Goal: Find specific page/section: Find specific page/section

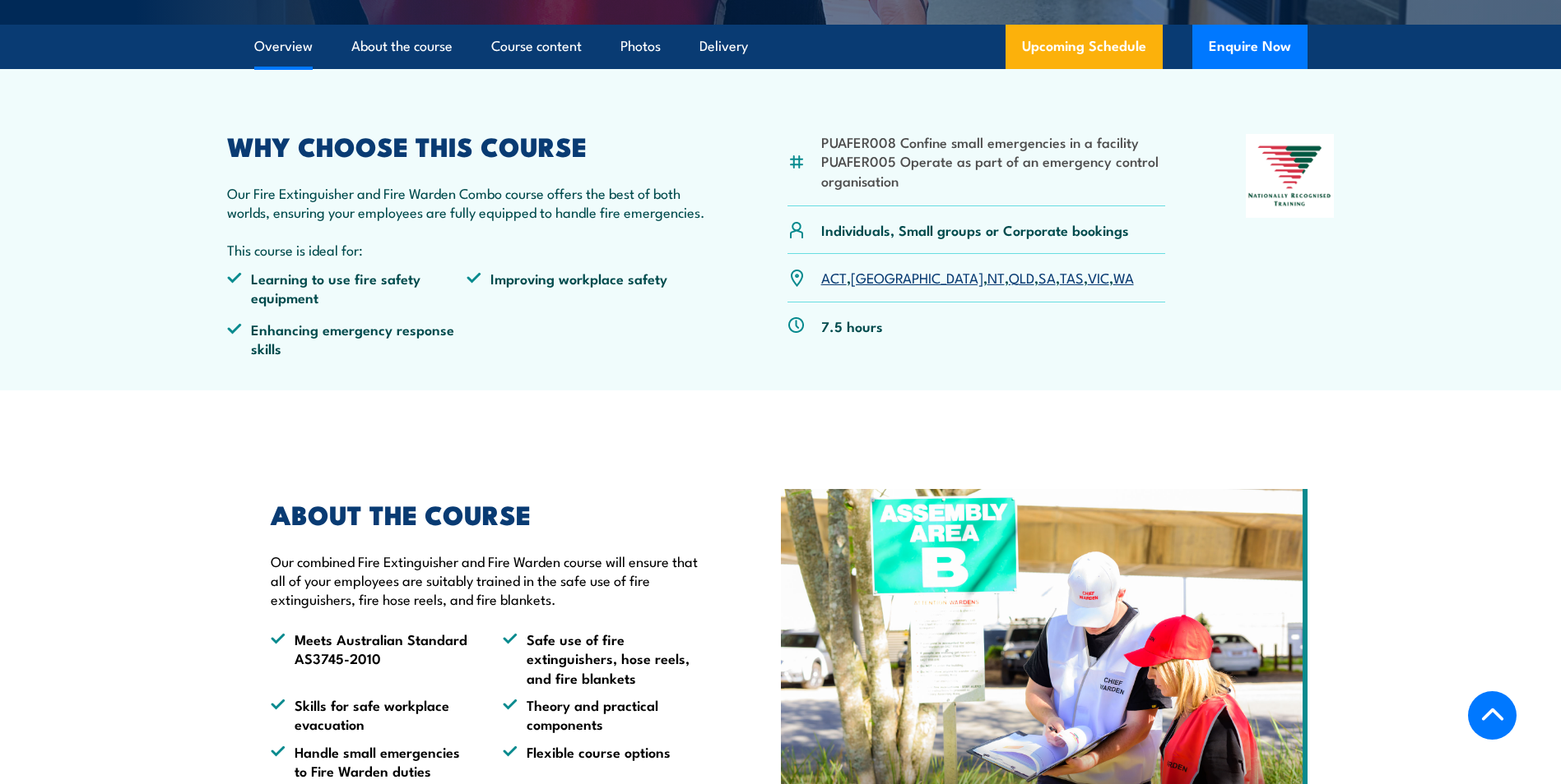
scroll to position [493, 0]
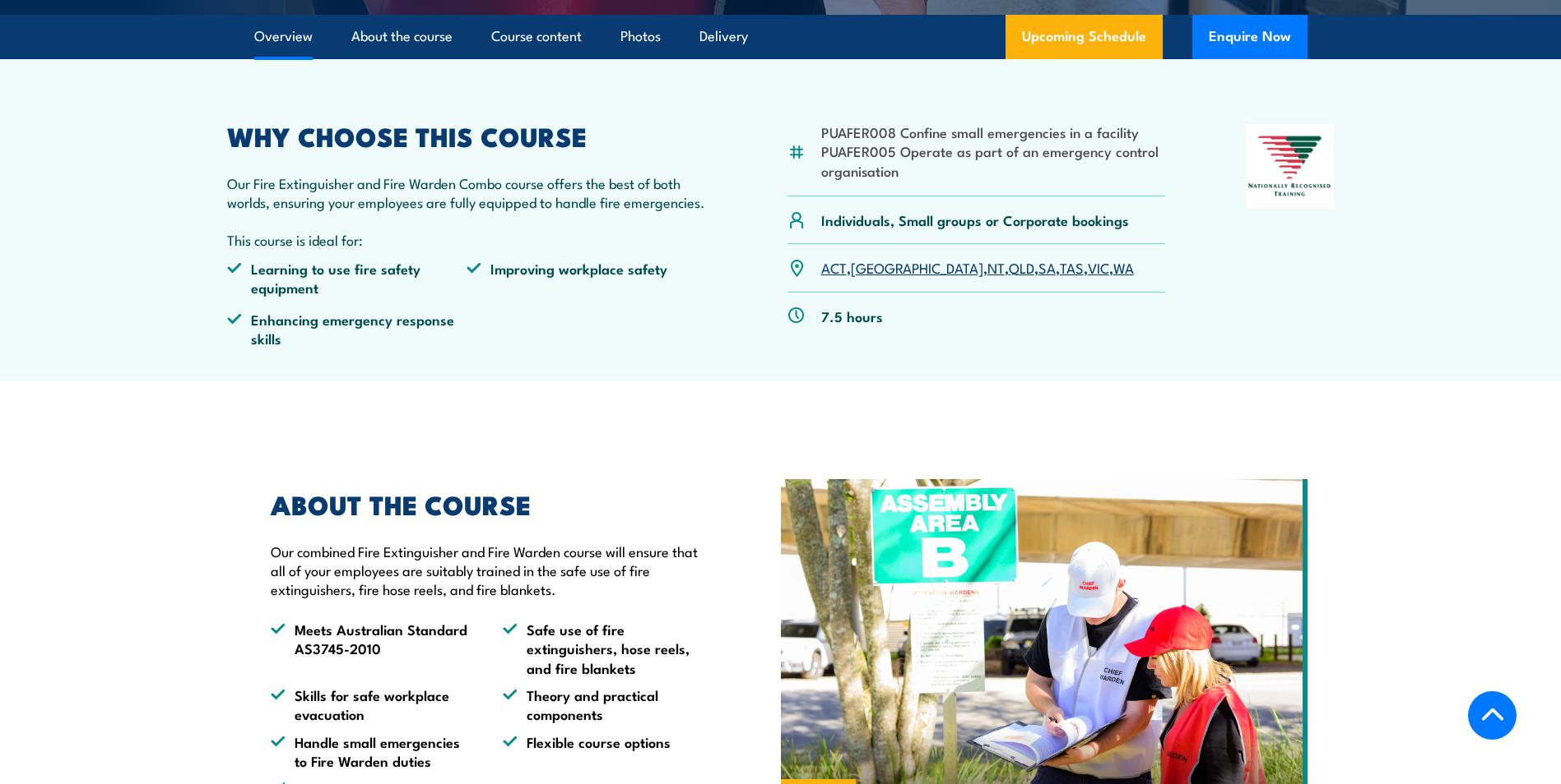
click at [1009, 268] on link "QLD" at bounding box center [1021, 267] width 26 height 20
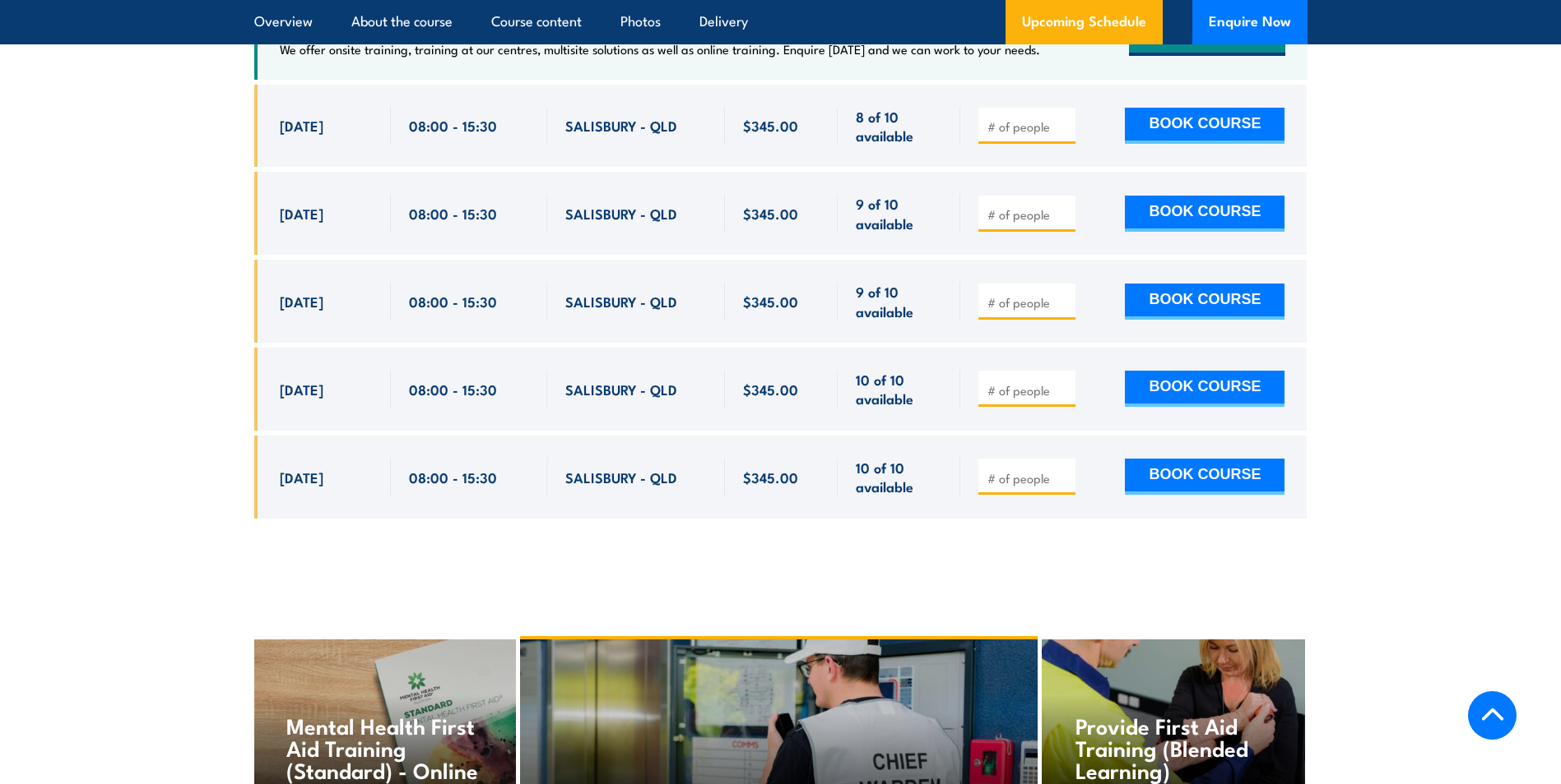
scroll to position [2865, 0]
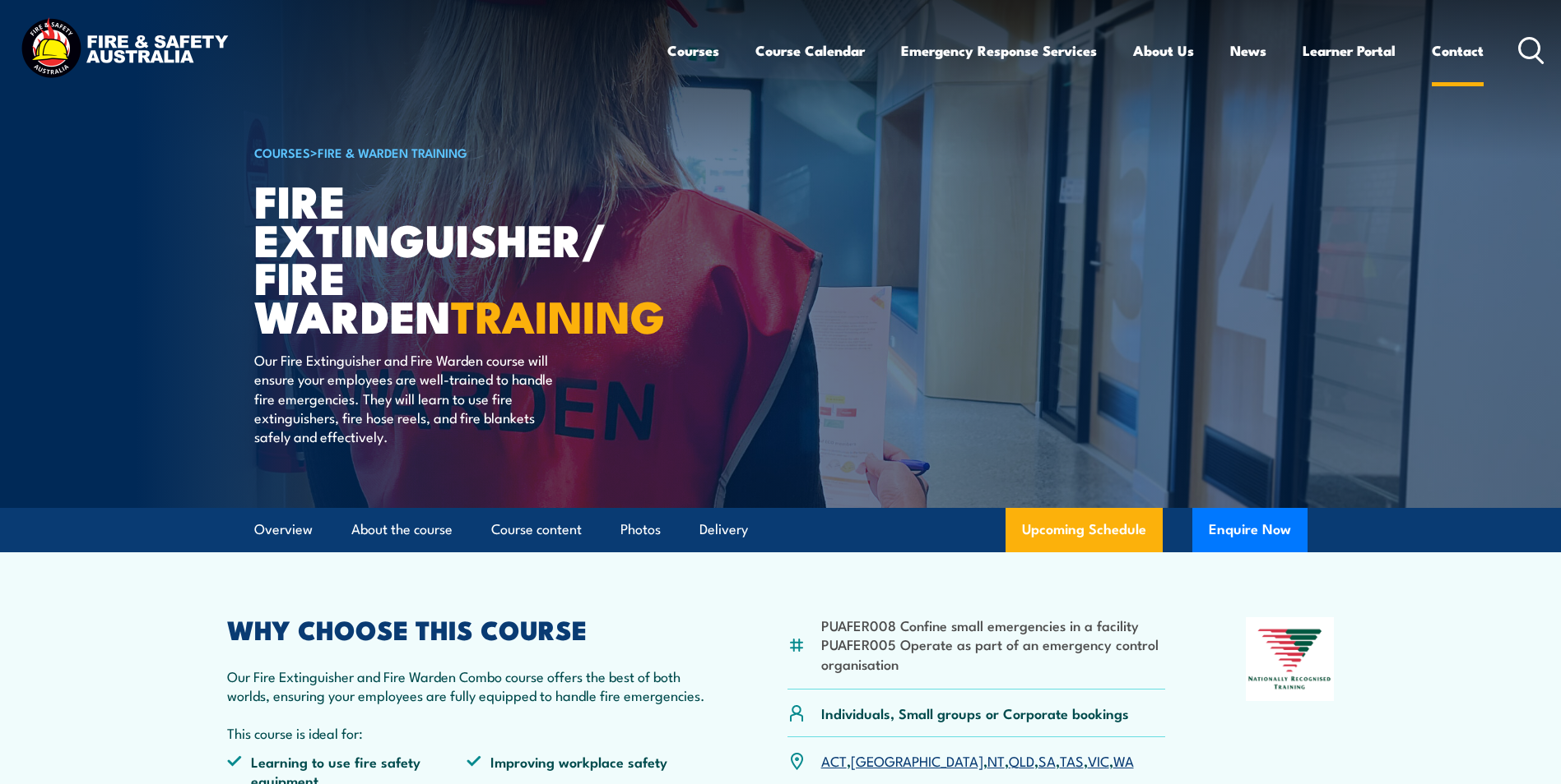
click at [1459, 48] on link "Contact" at bounding box center [1457, 50] width 51 height 43
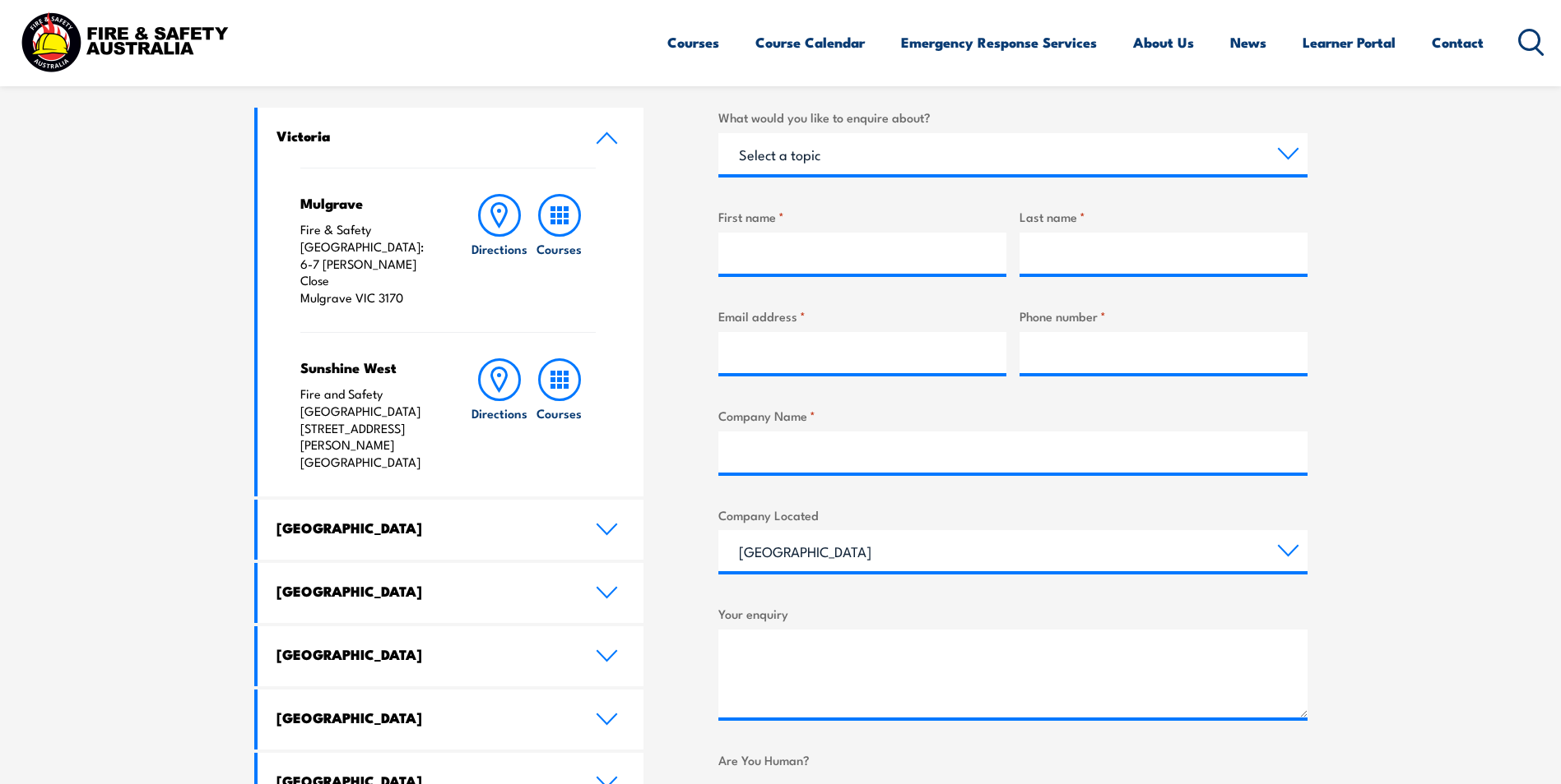
scroll to position [576, 0]
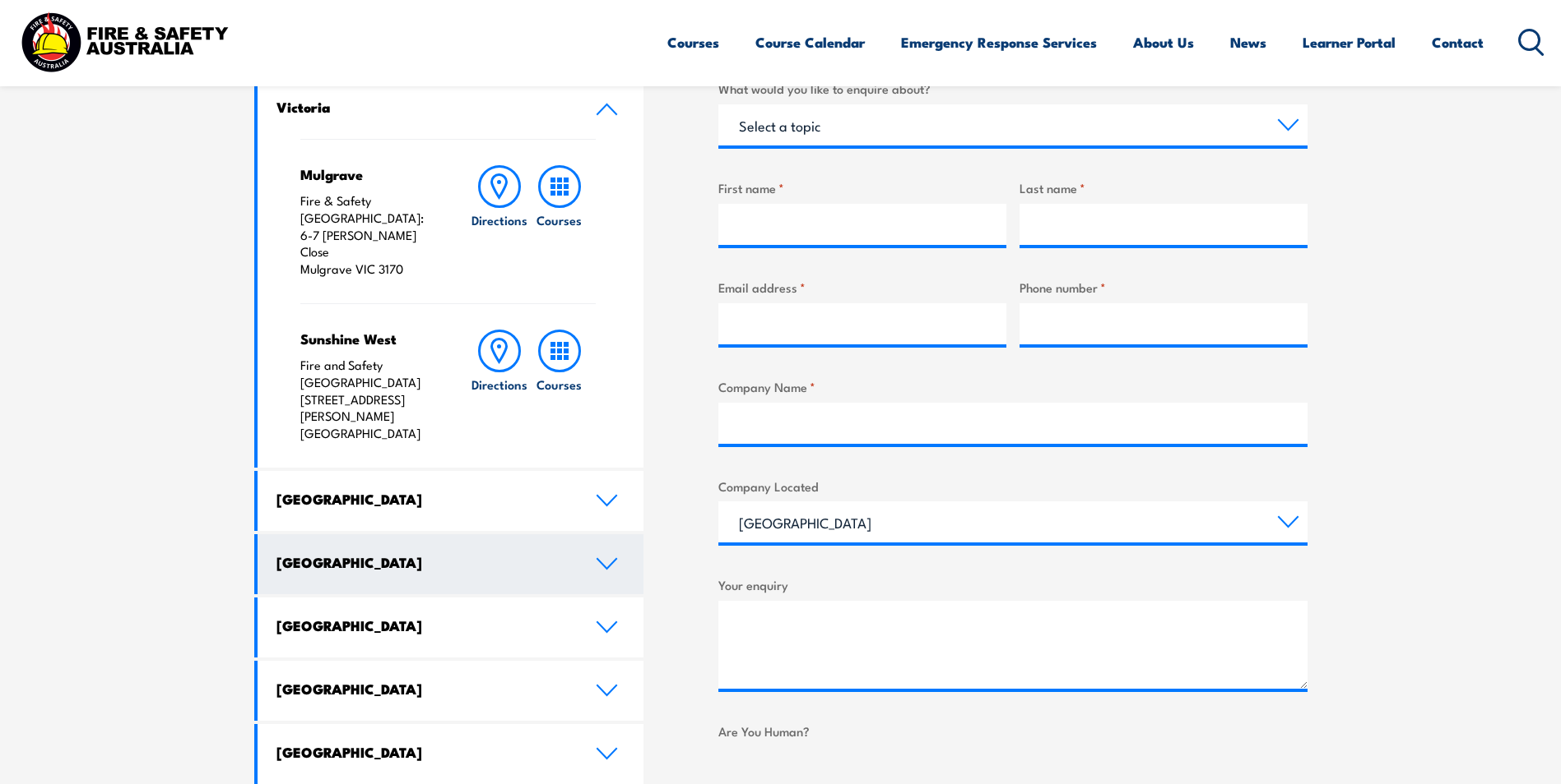
click at [612, 535] on link "[GEOGRAPHIC_DATA]" at bounding box center [451, 565] width 387 height 60
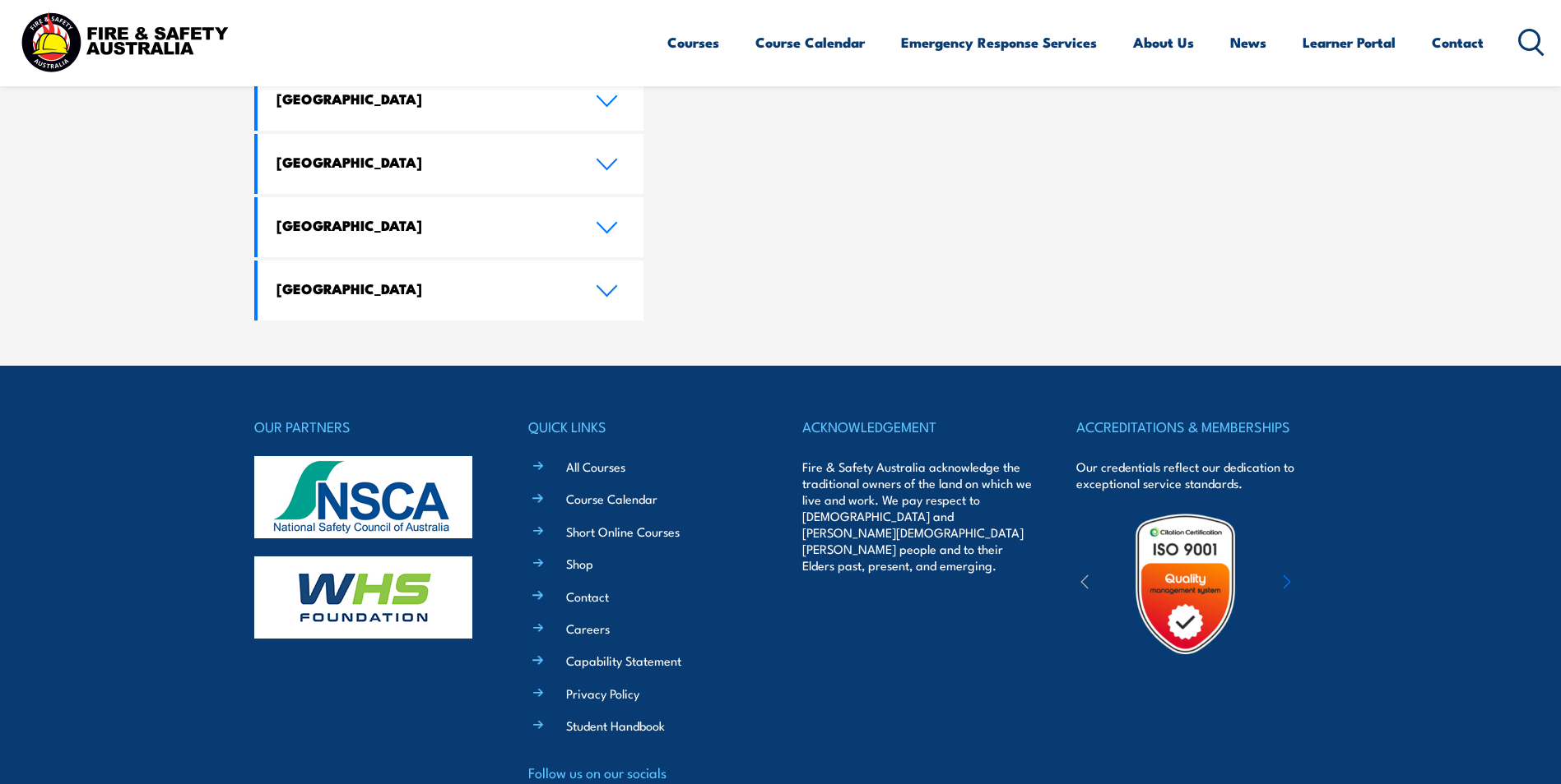
scroll to position [1594, 0]
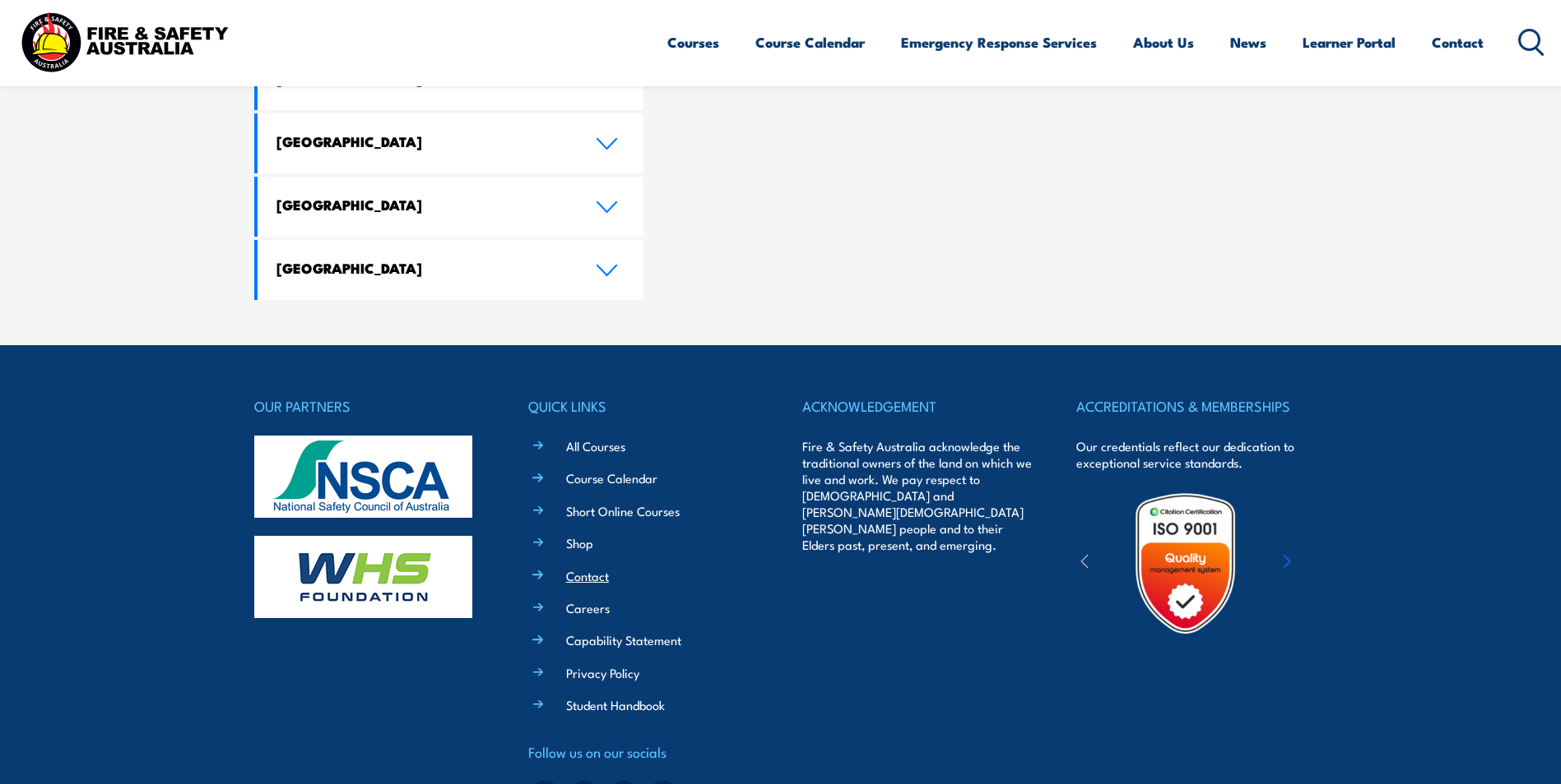
click at [590, 568] on link "Contact" at bounding box center [587, 576] width 43 height 17
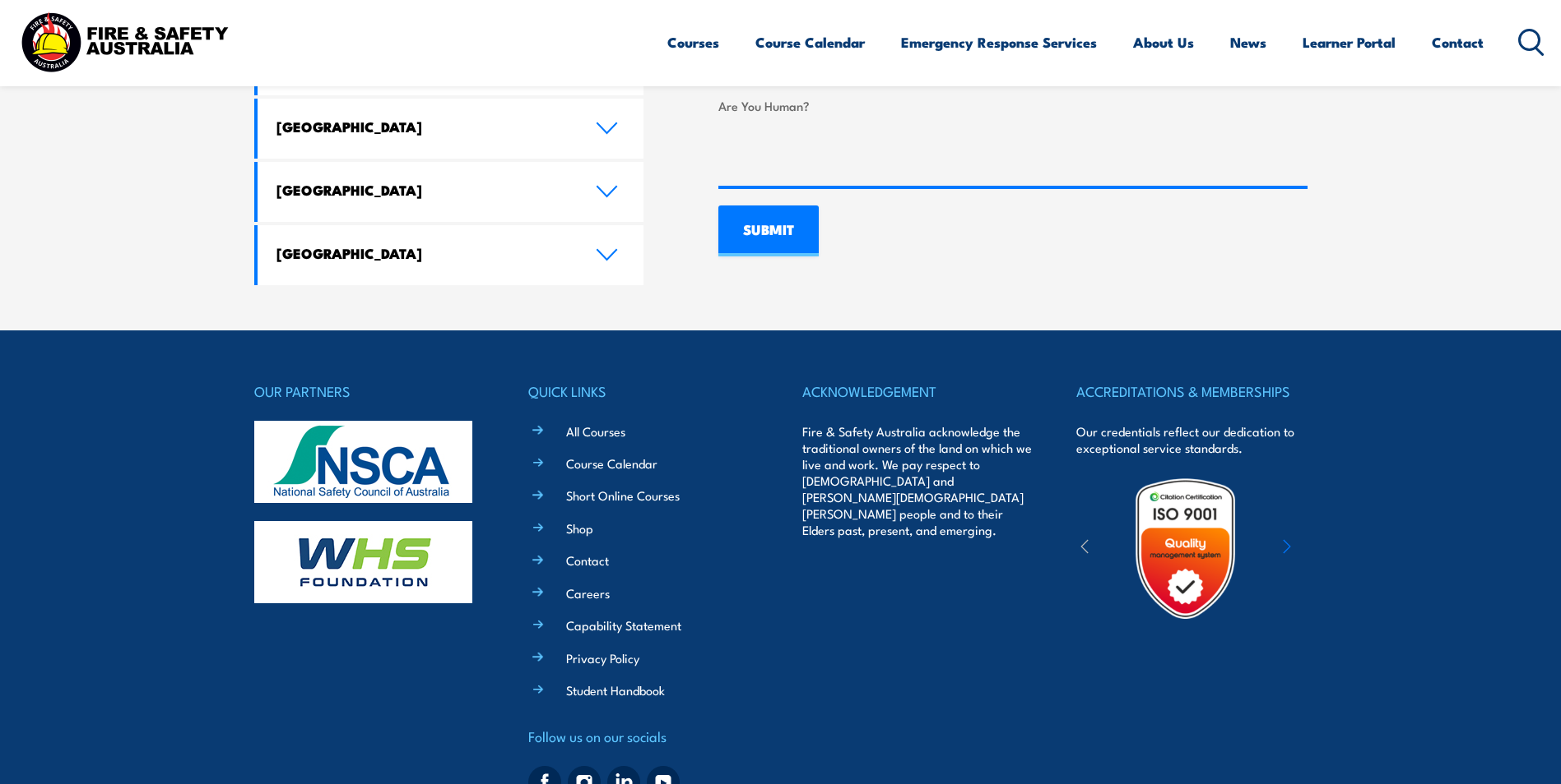
scroll to position [1243, 0]
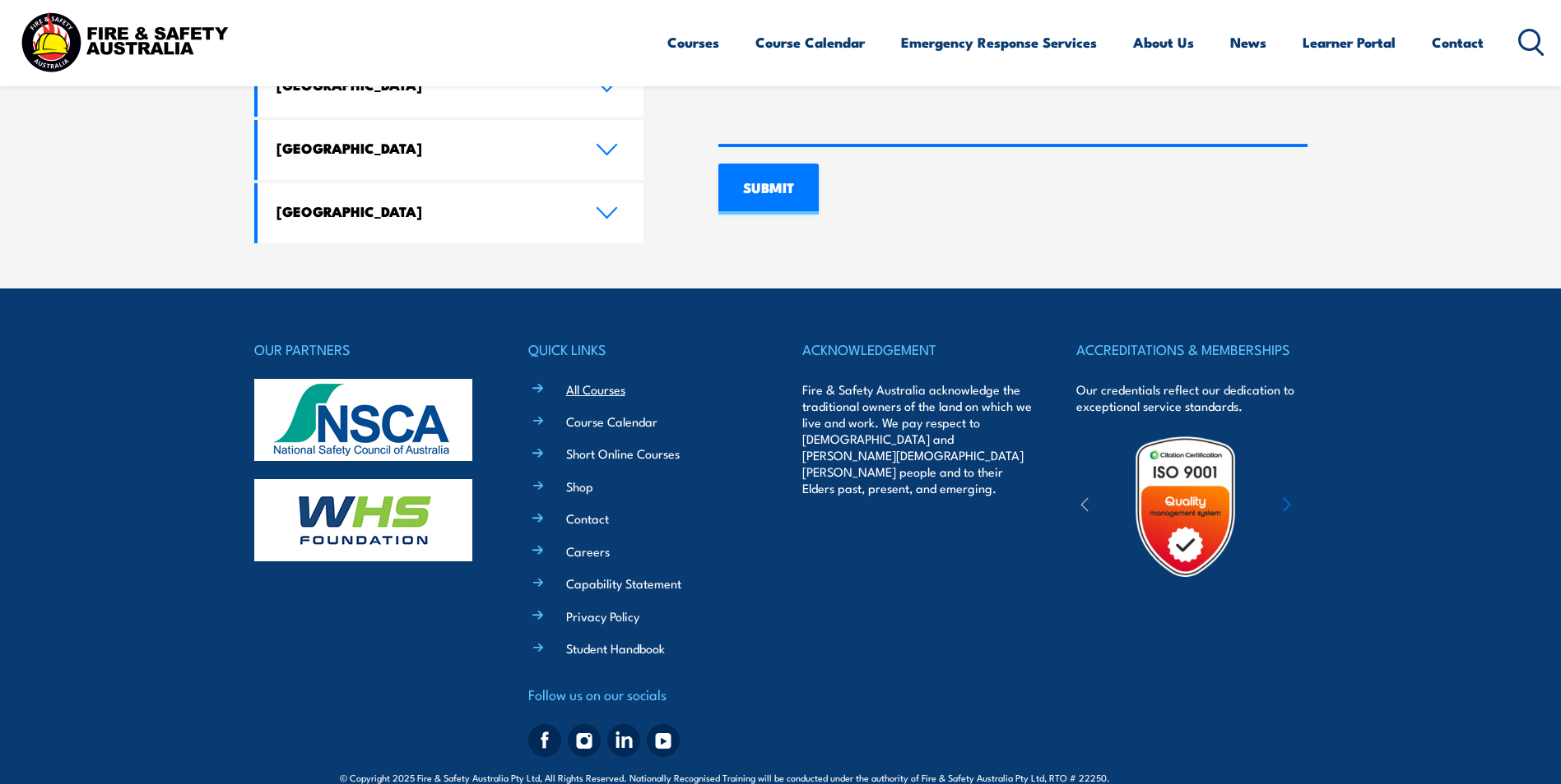
click at [585, 380] on link "All Courses" at bounding box center [595, 388] width 59 height 17
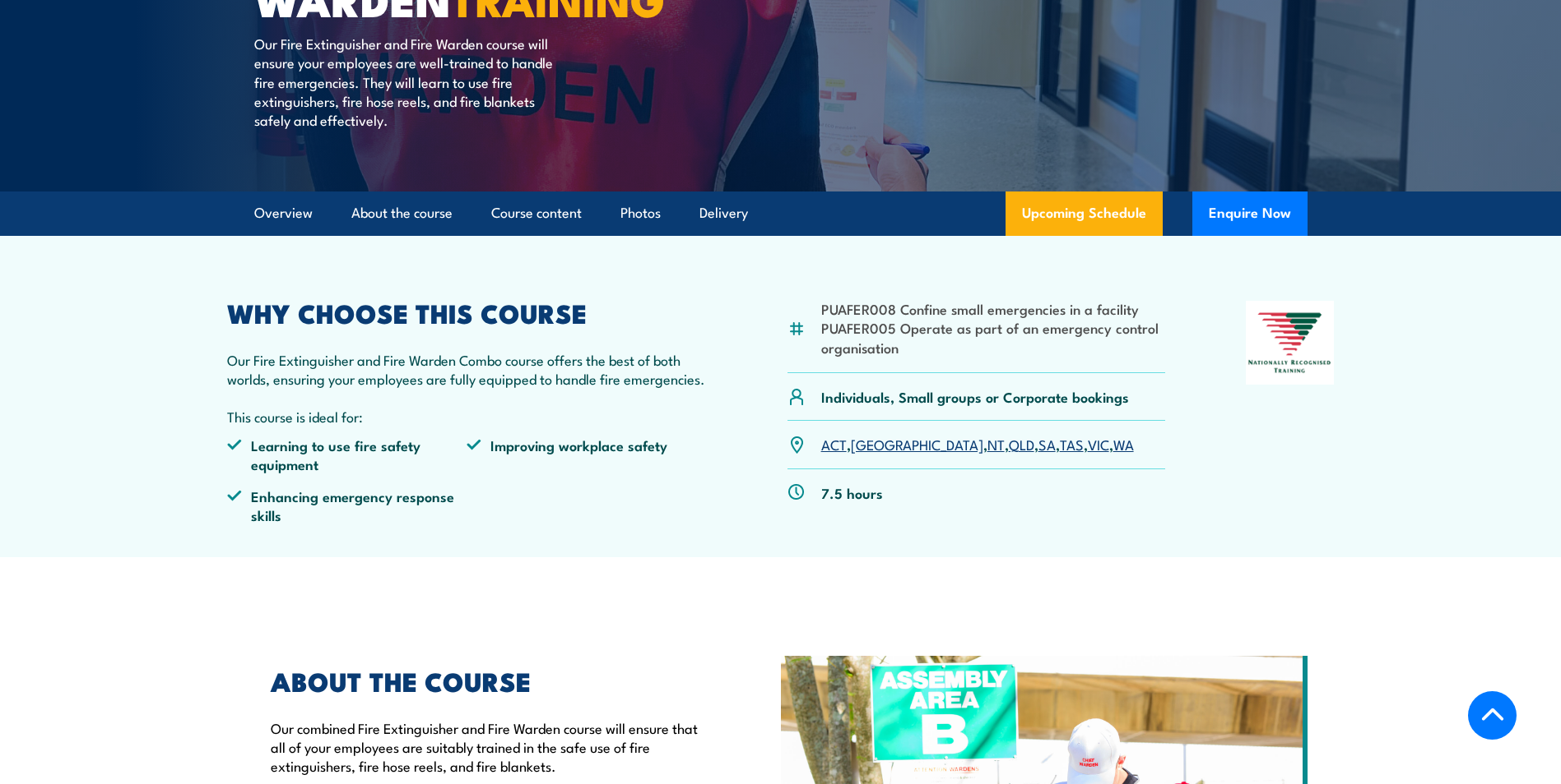
scroll to position [329, 0]
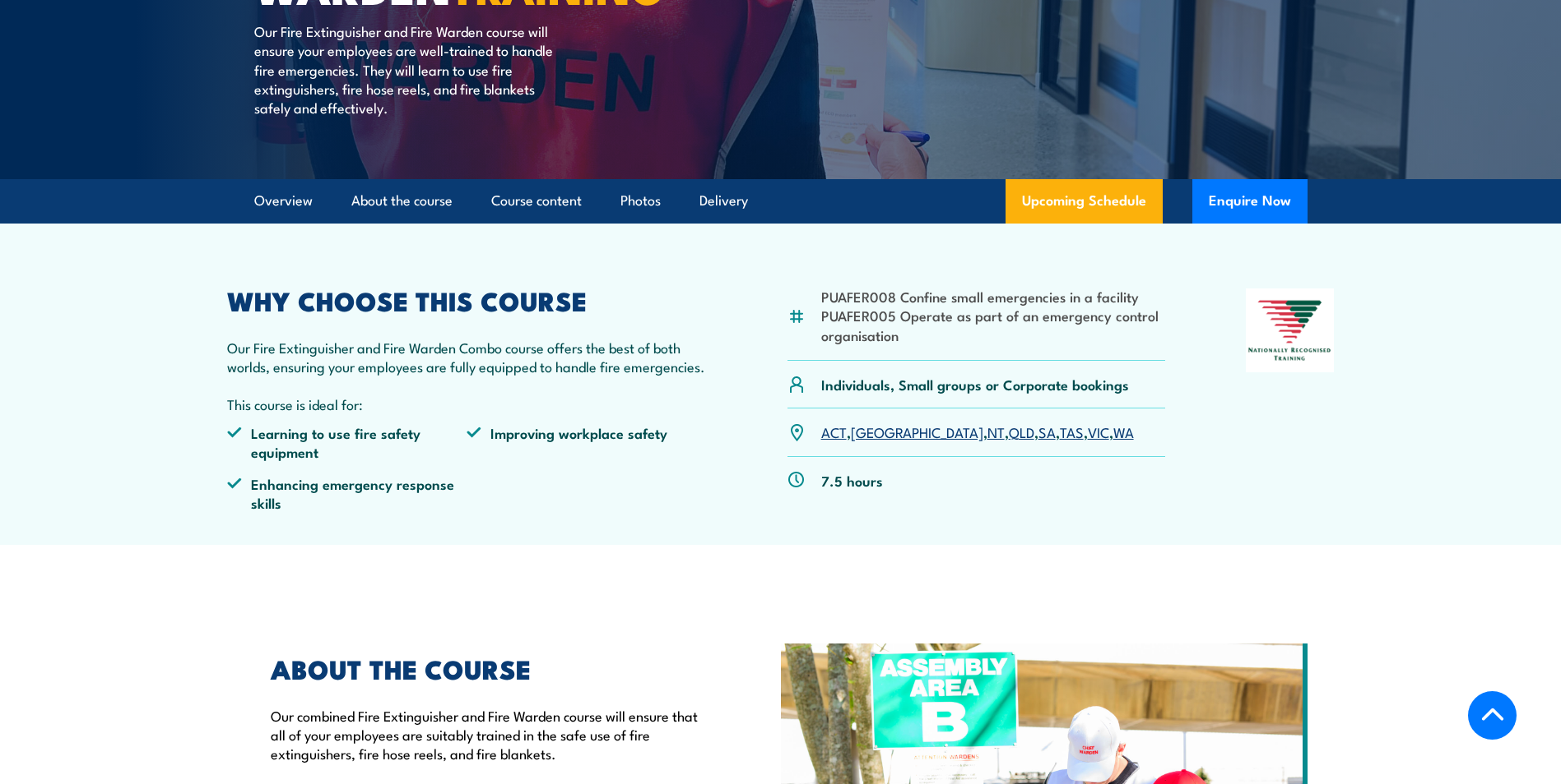
click at [1009, 434] on link "QLD" at bounding box center [1021, 432] width 26 height 20
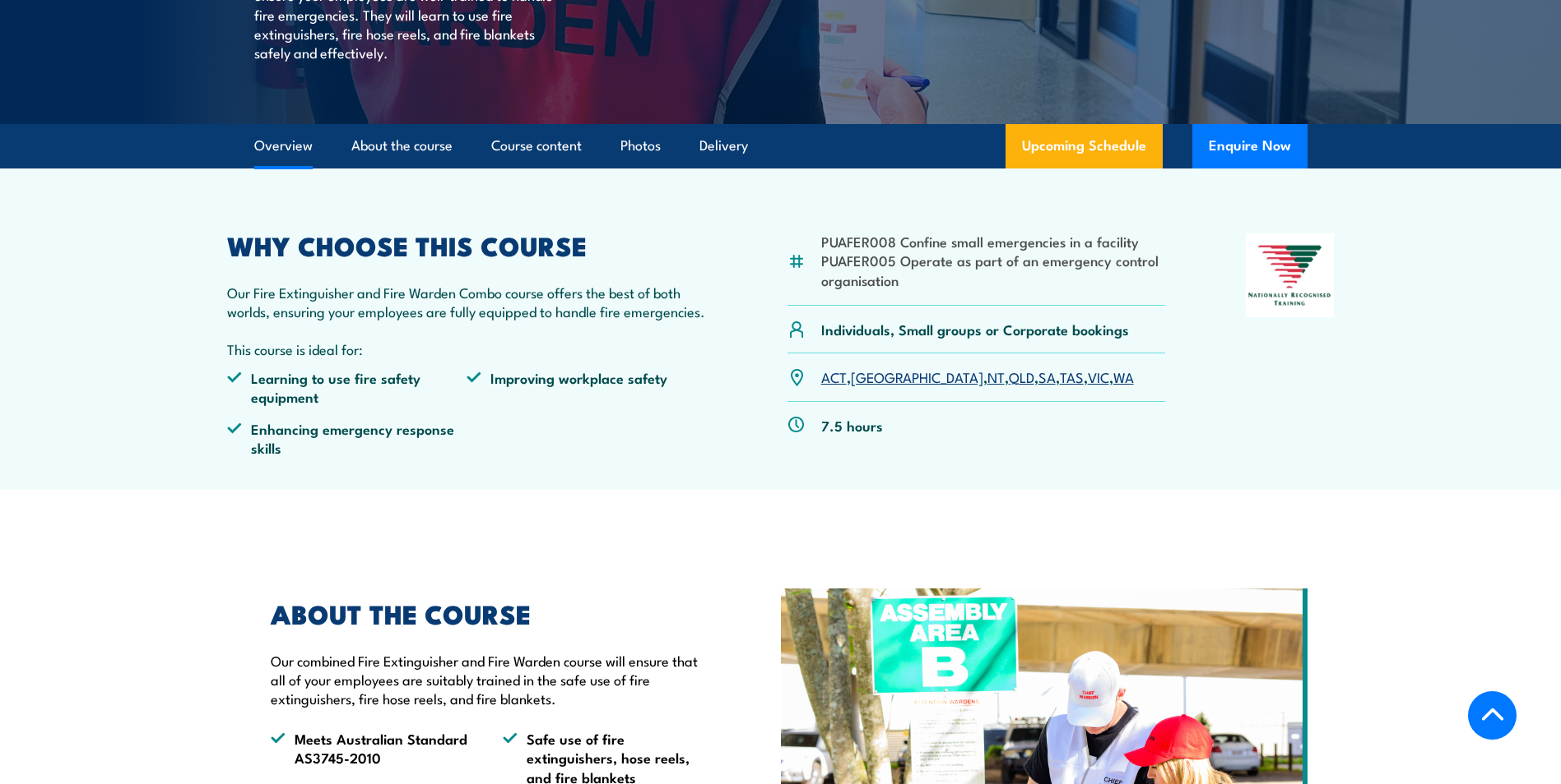
scroll to position [509, 0]
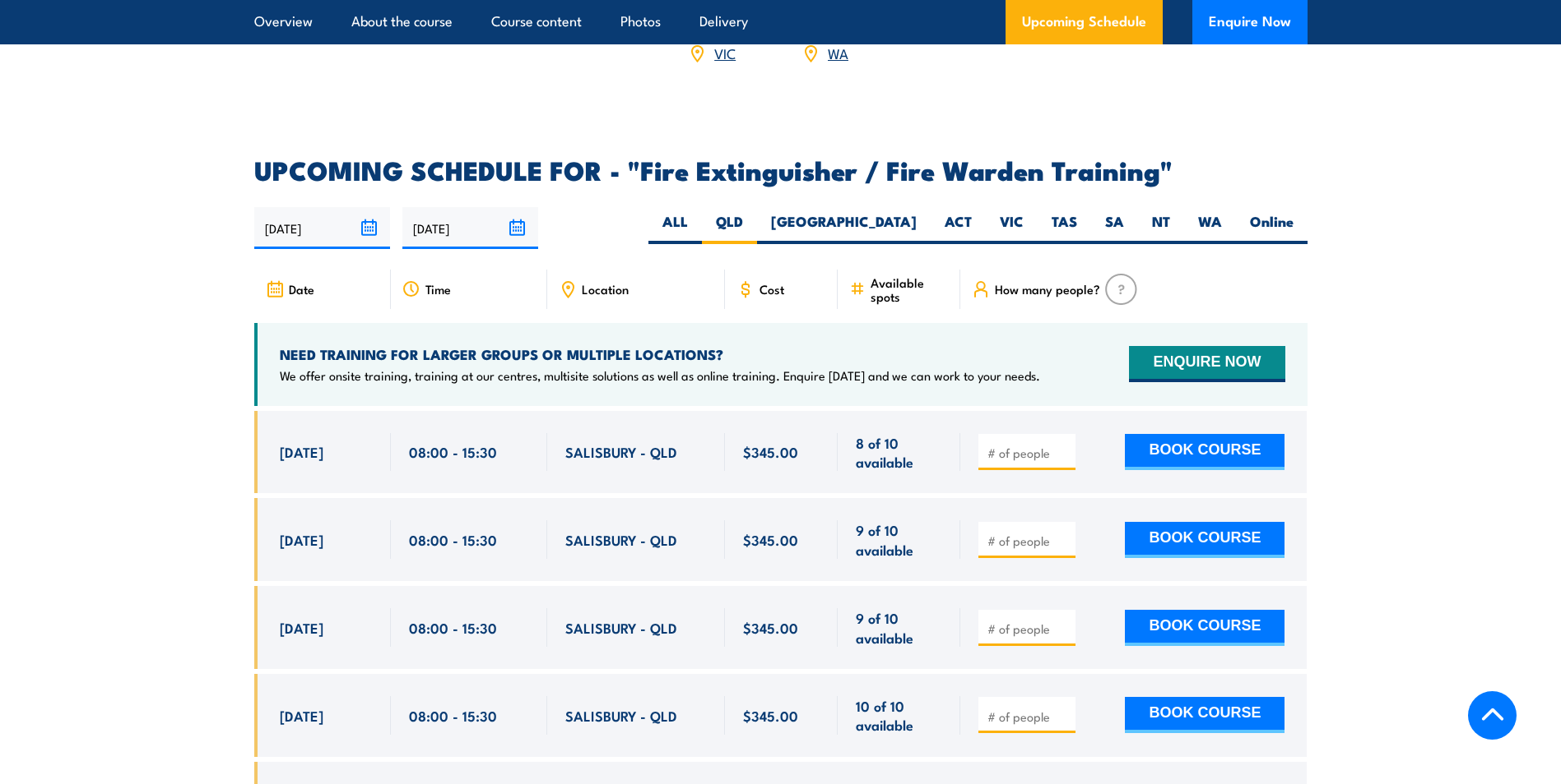
scroll to position [2536, 0]
